Goal: Task Accomplishment & Management: Complete application form

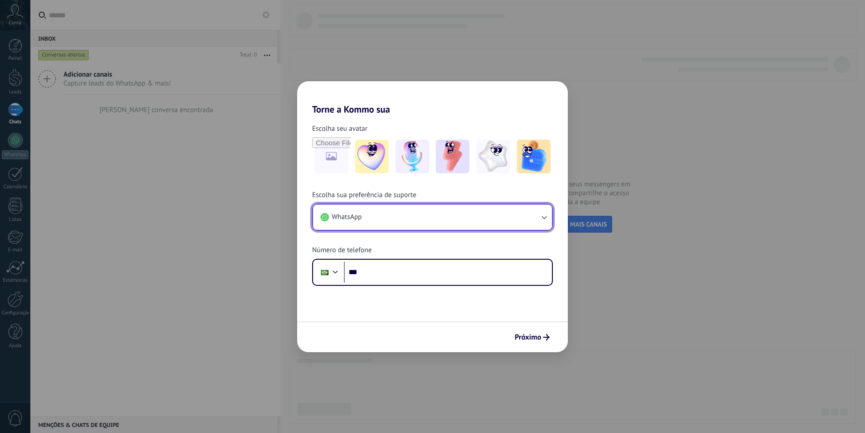
click at [434, 225] on button "WhatsApp" at bounding box center [432, 216] width 239 height 25
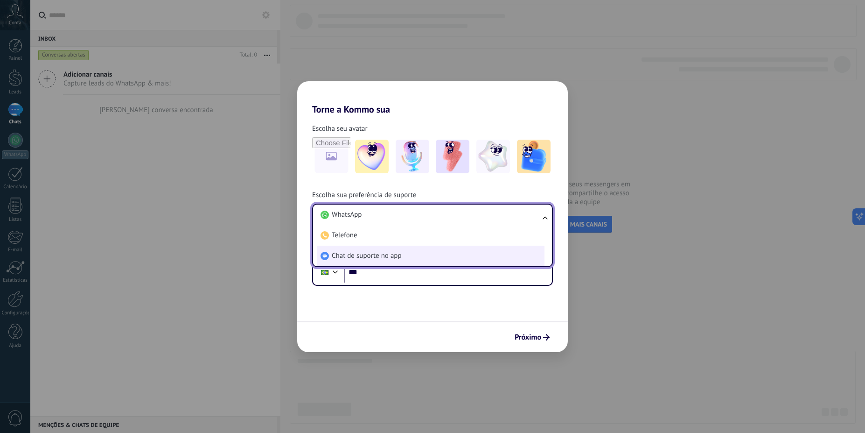
click at [435, 251] on li "Chat de suporte no app" at bounding box center [431, 255] width 228 height 21
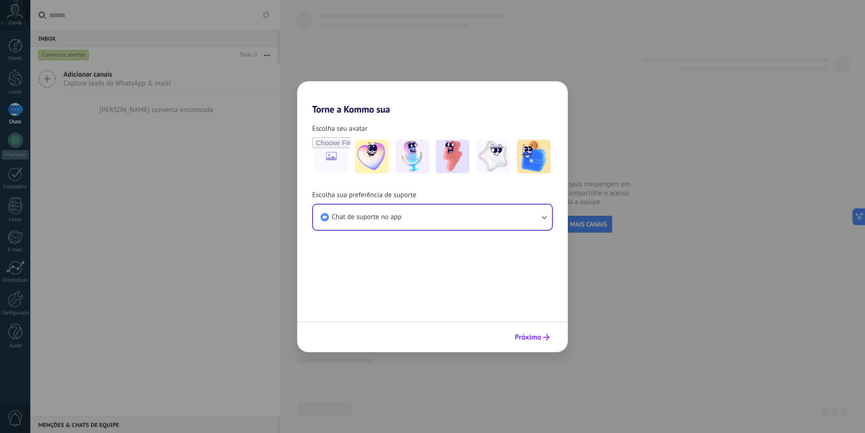
click at [522, 335] on span "Próximo" at bounding box center [528, 337] width 27 height 7
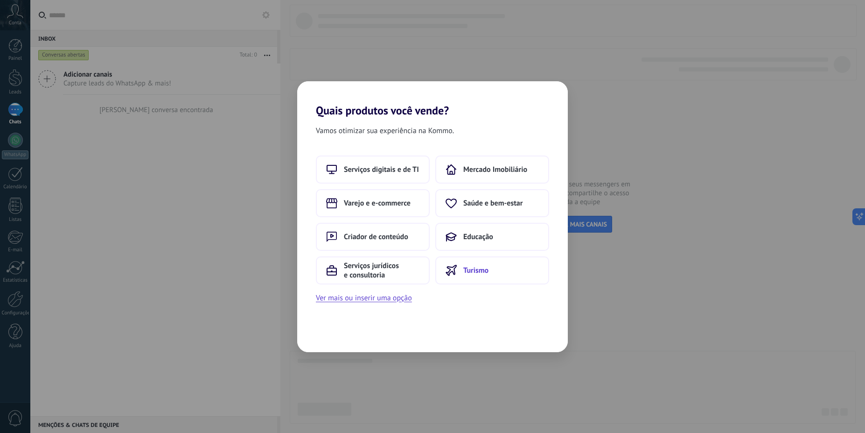
click at [504, 272] on button "Turismo" at bounding box center [492, 270] width 114 height 28
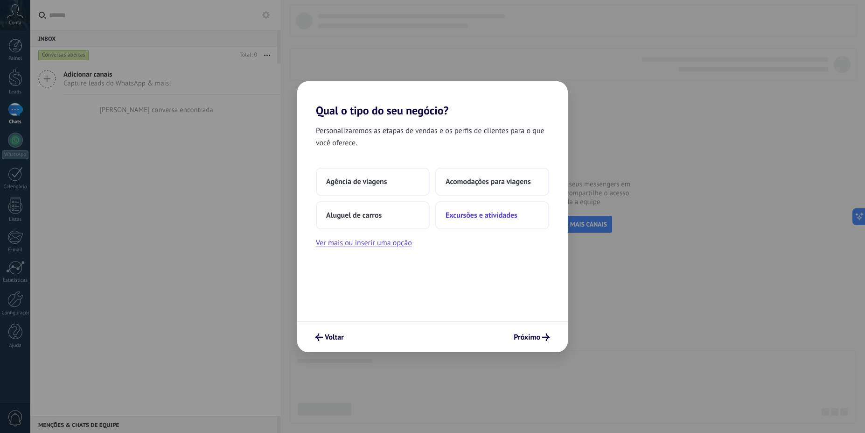
click at [512, 216] on span "Excursões e atividades" at bounding box center [482, 214] width 72 height 9
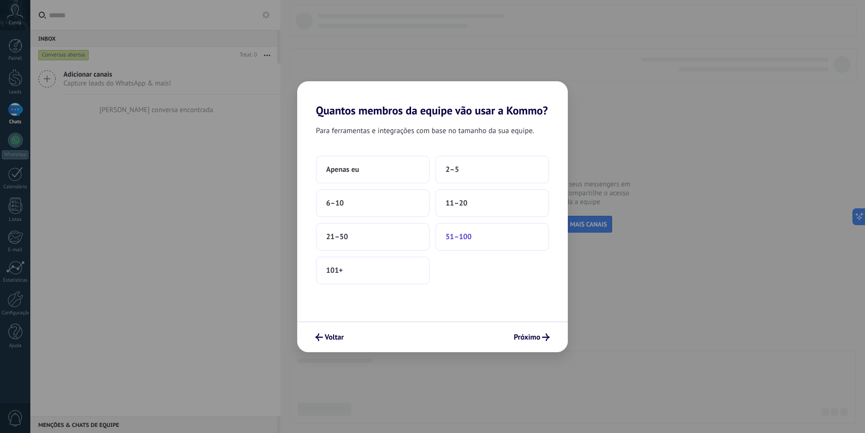
click at [510, 234] on button "51–100" at bounding box center [492, 237] width 114 height 28
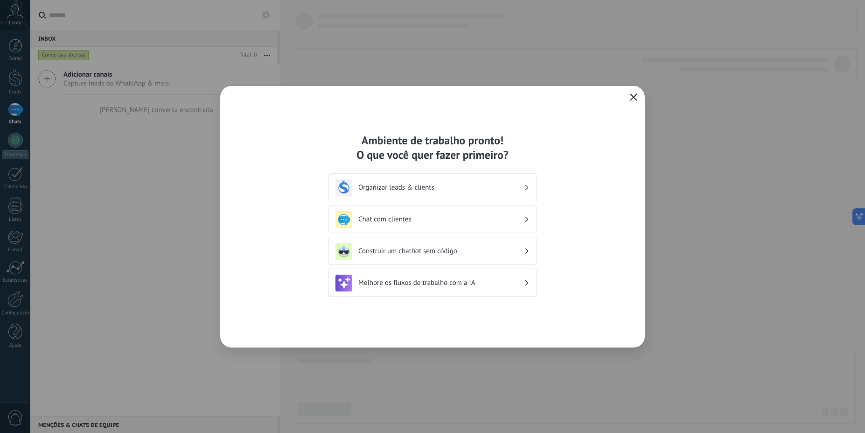
click at [636, 97] on icon "button" at bounding box center [633, 96] width 7 height 7
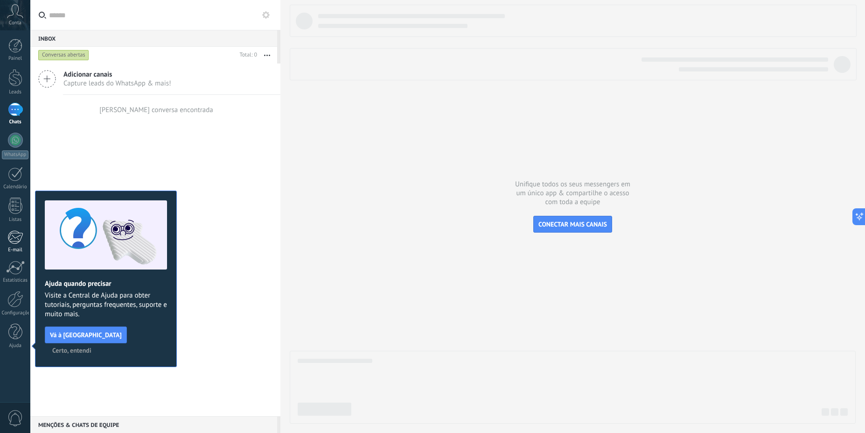
click at [22, 242] on div at bounding box center [14, 237] width 15 height 14
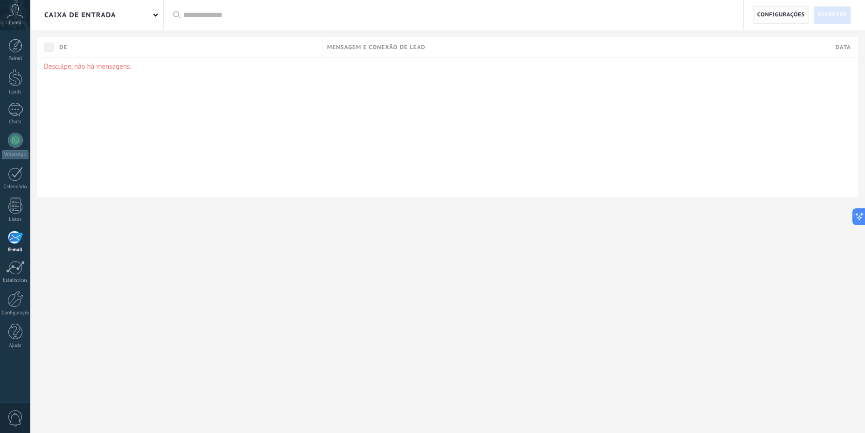
click at [771, 16] on span "Configurações" at bounding box center [781, 15] width 48 height 17
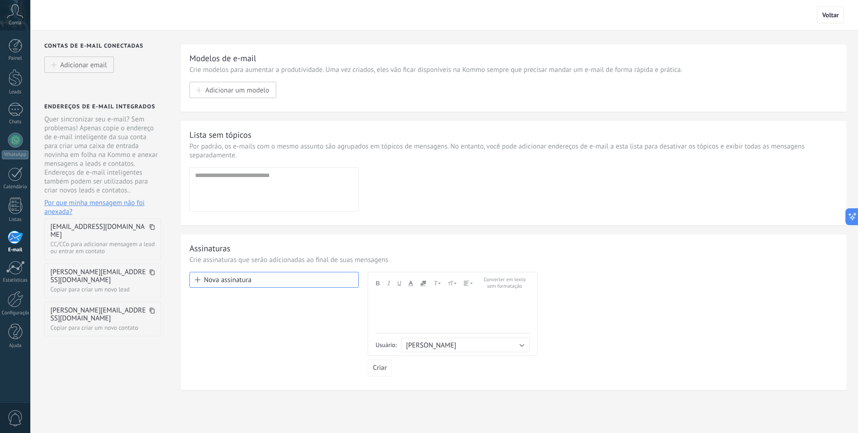
click at [152, 228] on icon at bounding box center [152, 227] width 6 height 6
click at [154, 230] on span at bounding box center [152, 230] width 6 height 15
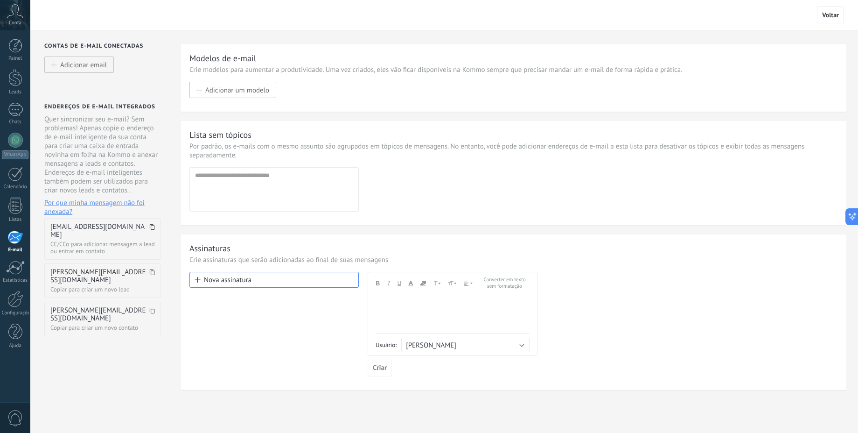
click at [152, 227] on icon at bounding box center [152, 227] width 6 height 6
click at [22, 209] on link "Listas" at bounding box center [15, 209] width 30 height 25
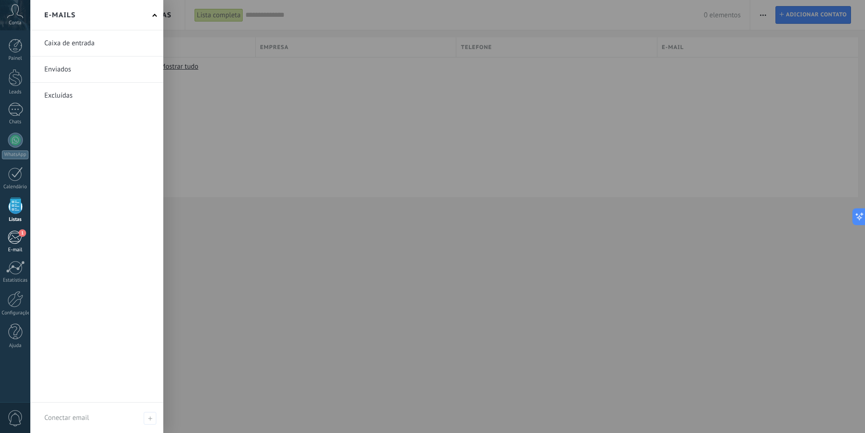
click at [17, 238] on div "1" at bounding box center [14, 237] width 15 height 14
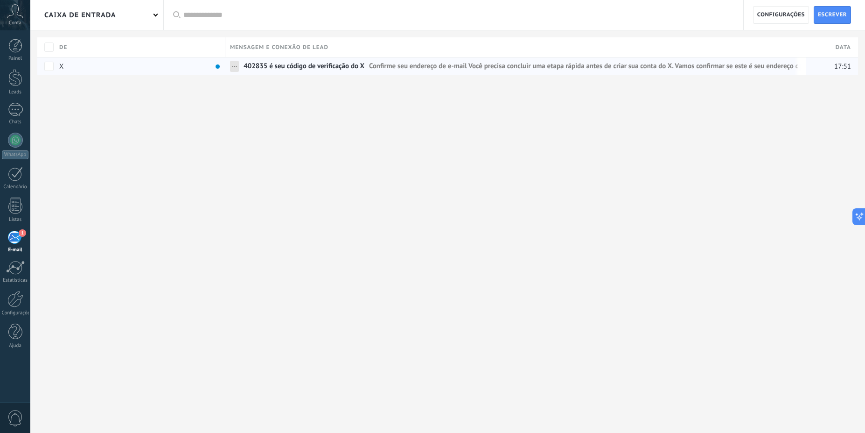
click at [282, 69] on span "402835 é seu código de verificação do X" at bounding box center [304, 69] width 121 height 14
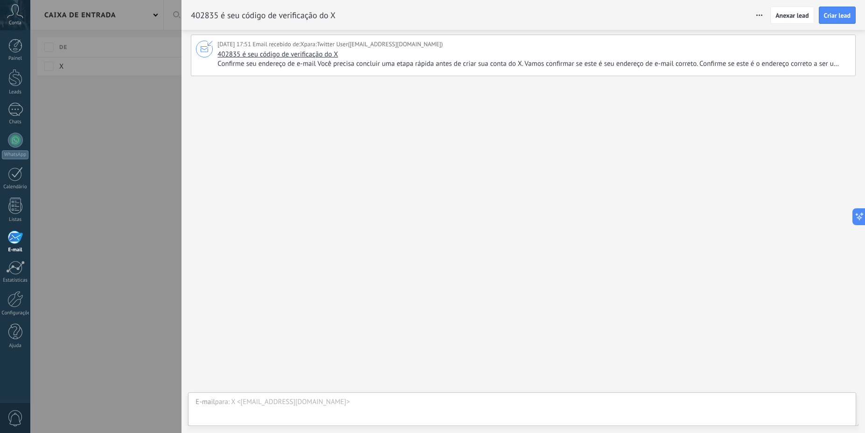
click at [365, 64] on span "Confirme seu endereço de e-mail Você precisa concluir uma etapa rápida antes de…" at bounding box center [532, 63] width 631 height 9
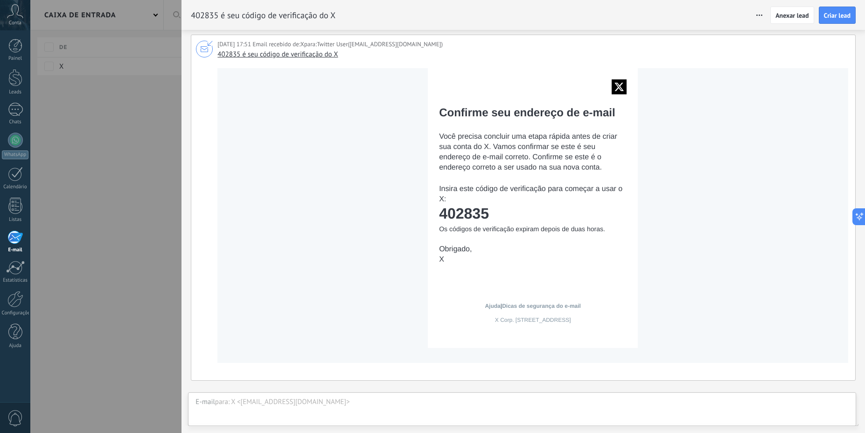
drag, startPoint x: 496, startPoint y: 211, endPoint x: 437, endPoint y: 213, distance: 58.8
click at [439, 213] on td "402835" at bounding box center [533, 213] width 188 height 17
copy td "402835"
drag, startPoint x: 94, startPoint y: 308, endPoint x: 74, endPoint y: 159, distance: 151.1
click at [96, 310] on div at bounding box center [432, 216] width 865 height 433
